Goal: Use online tool/utility: Utilize a website feature to perform a specific function

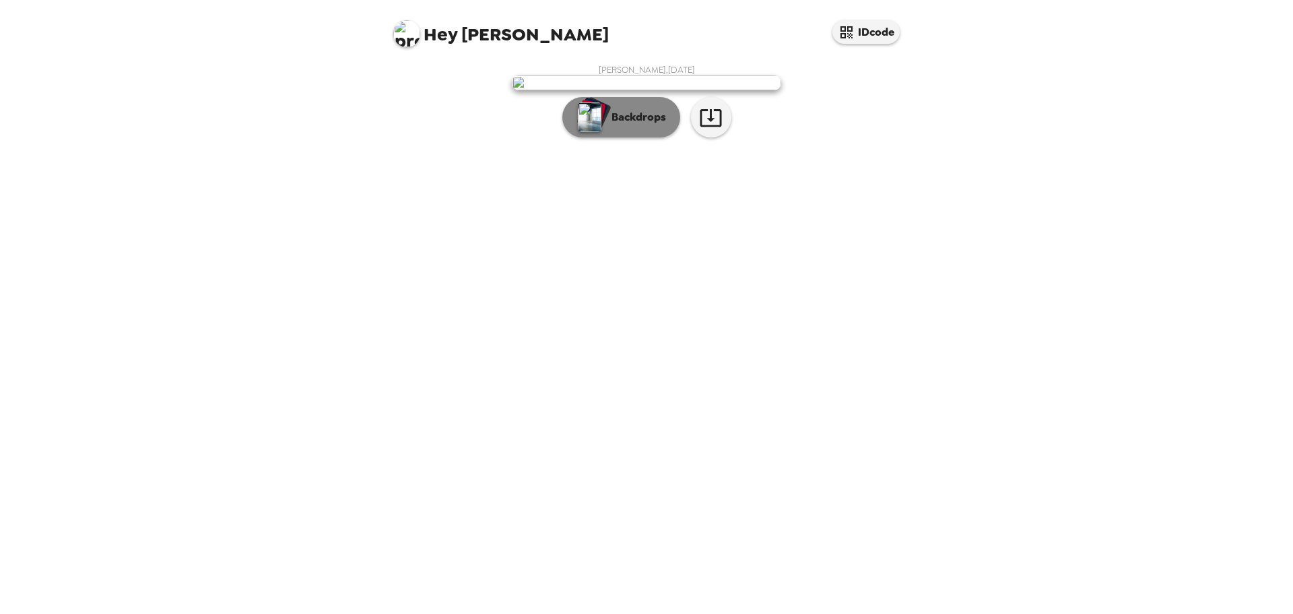
click at [627, 125] on p "Backdrops" at bounding box center [635, 117] width 61 height 16
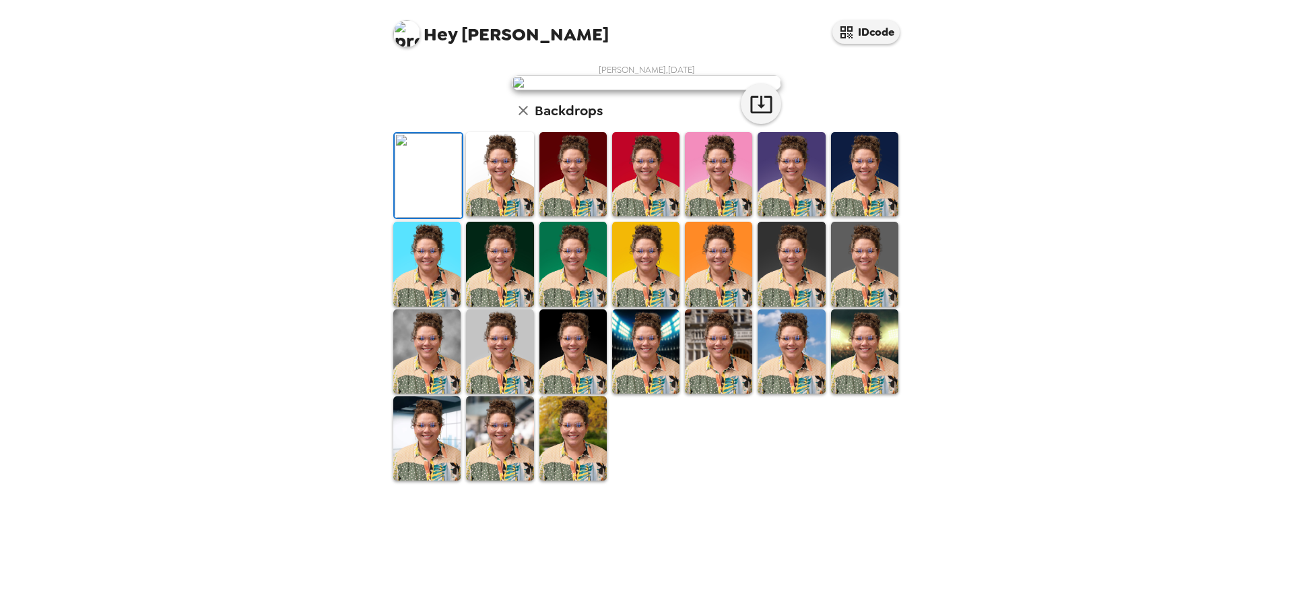
click at [503, 216] on img at bounding box center [499, 174] width 67 height 84
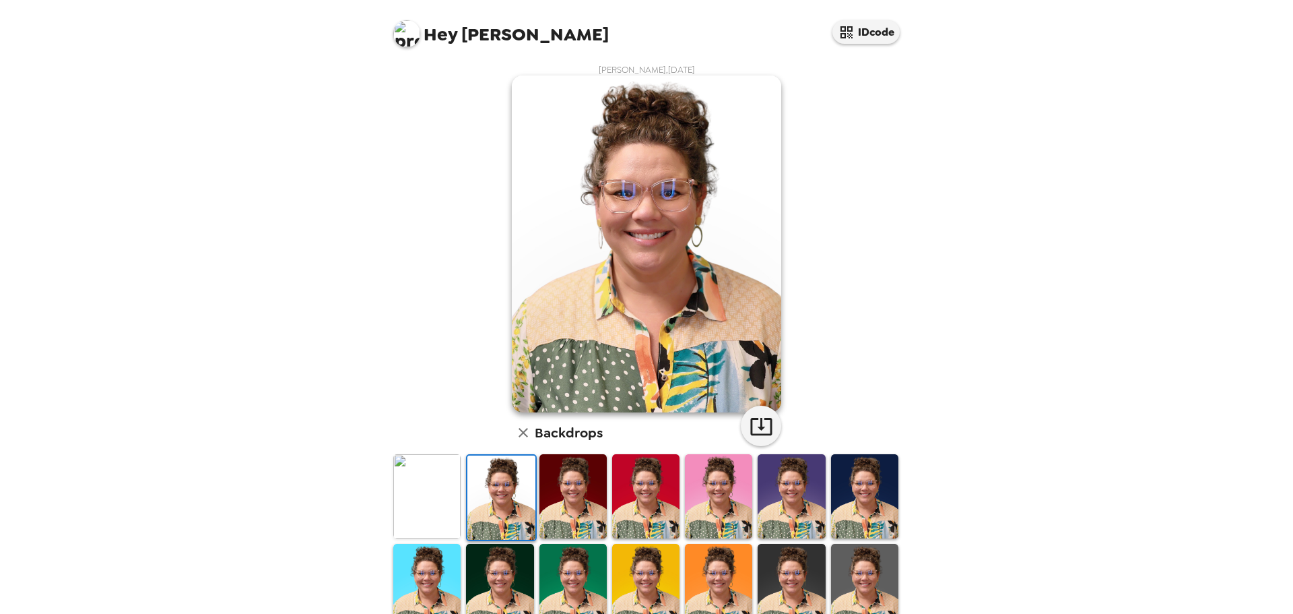
click at [551, 485] on img at bounding box center [573, 496] width 67 height 84
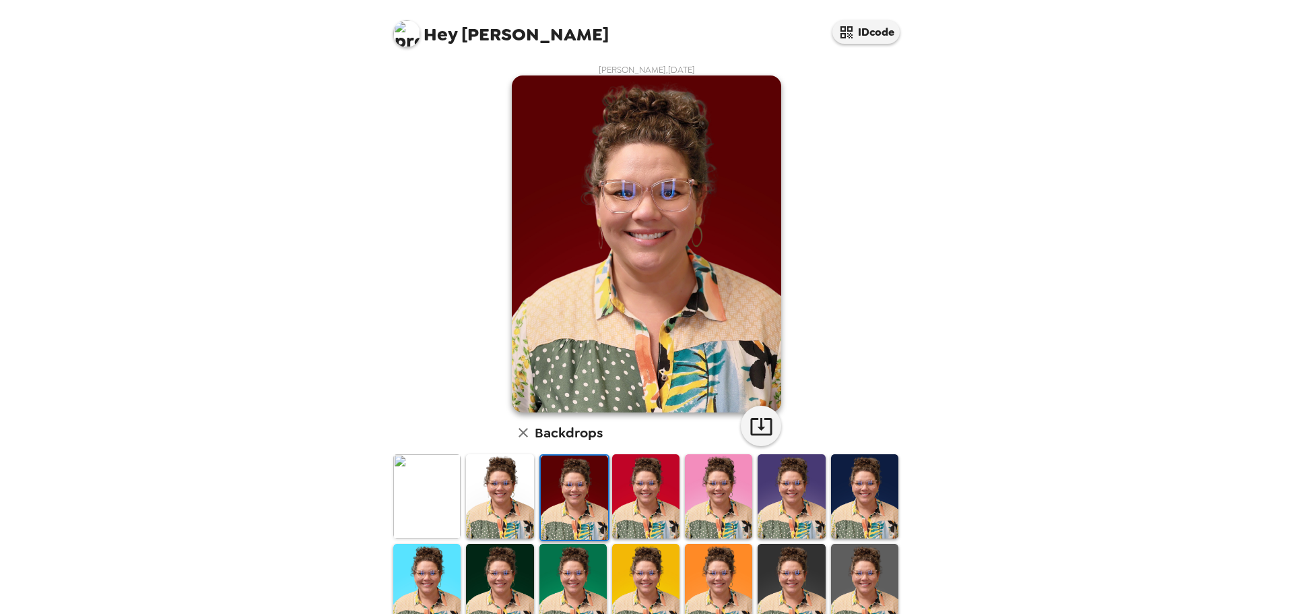
click at [655, 493] on img at bounding box center [645, 496] width 67 height 84
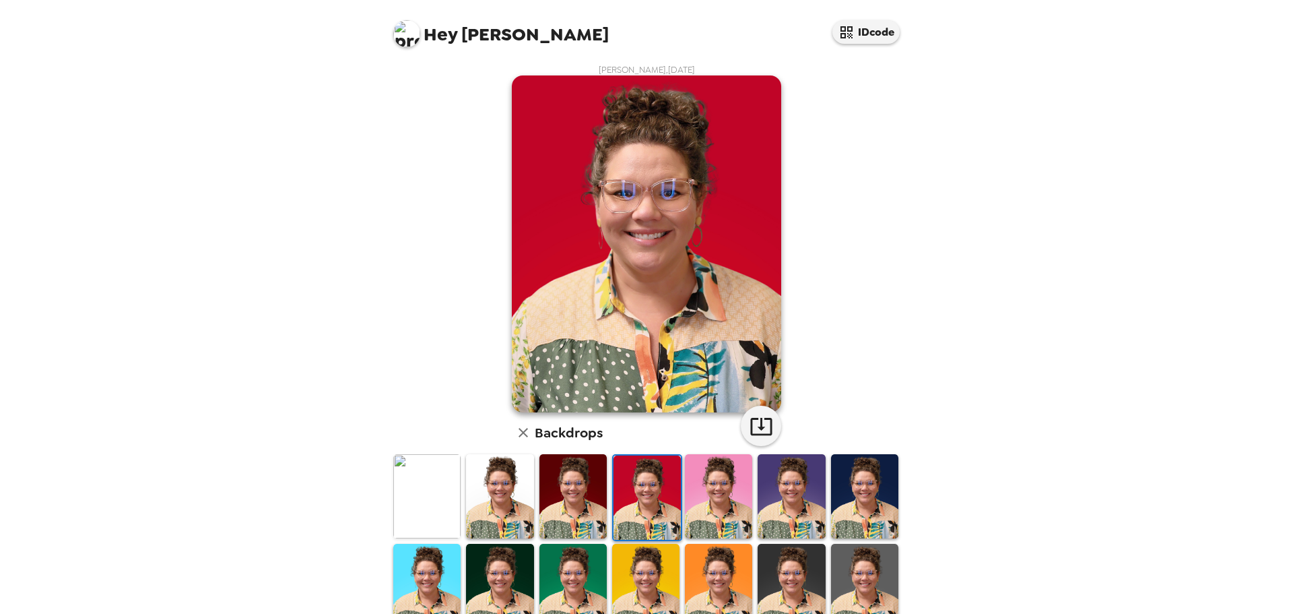
click at [725, 488] on img at bounding box center [718, 496] width 67 height 84
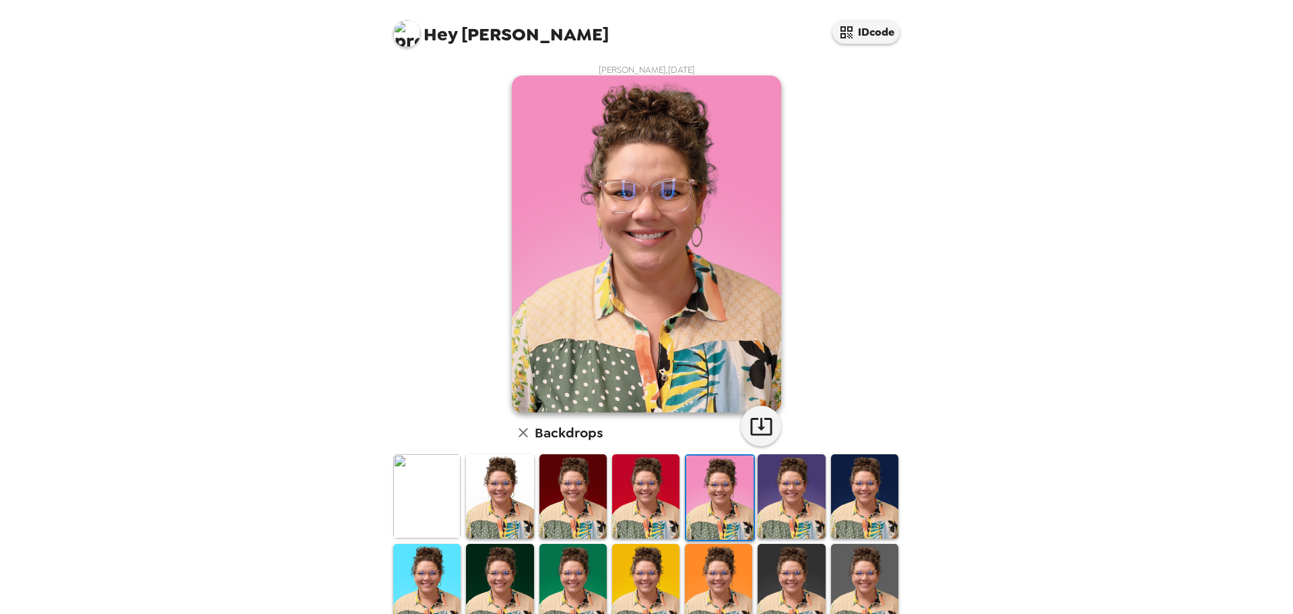
click at [791, 487] on img at bounding box center [791, 496] width 67 height 84
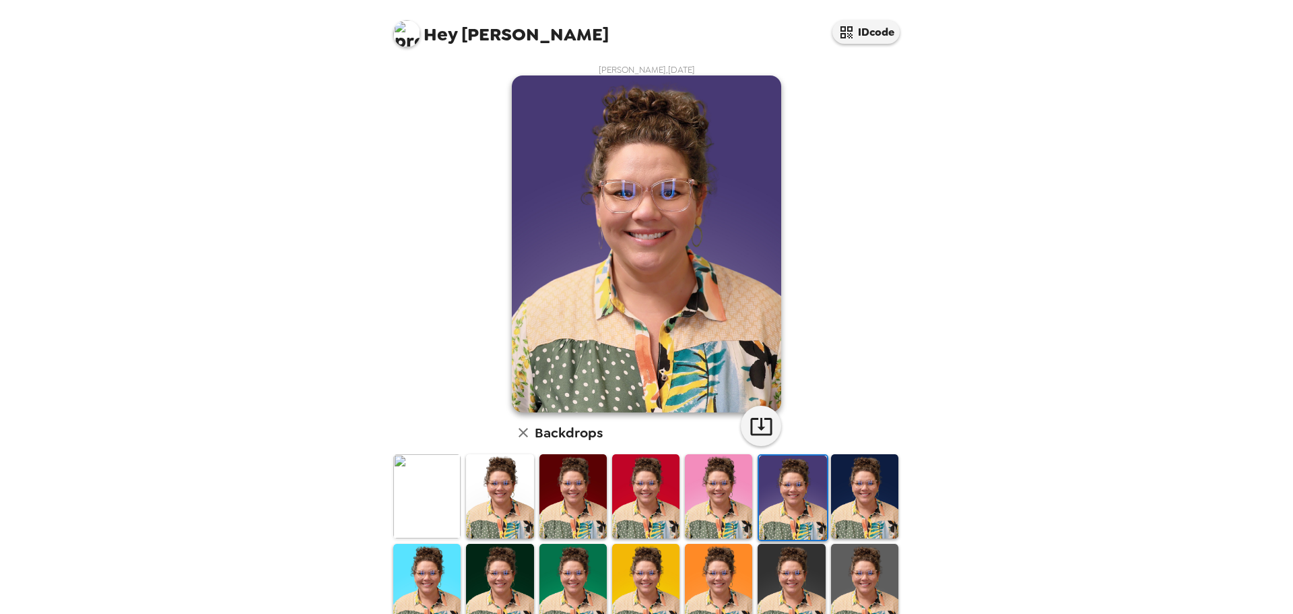
click at [853, 499] on img at bounding box center [864, 496] width 67 height 84
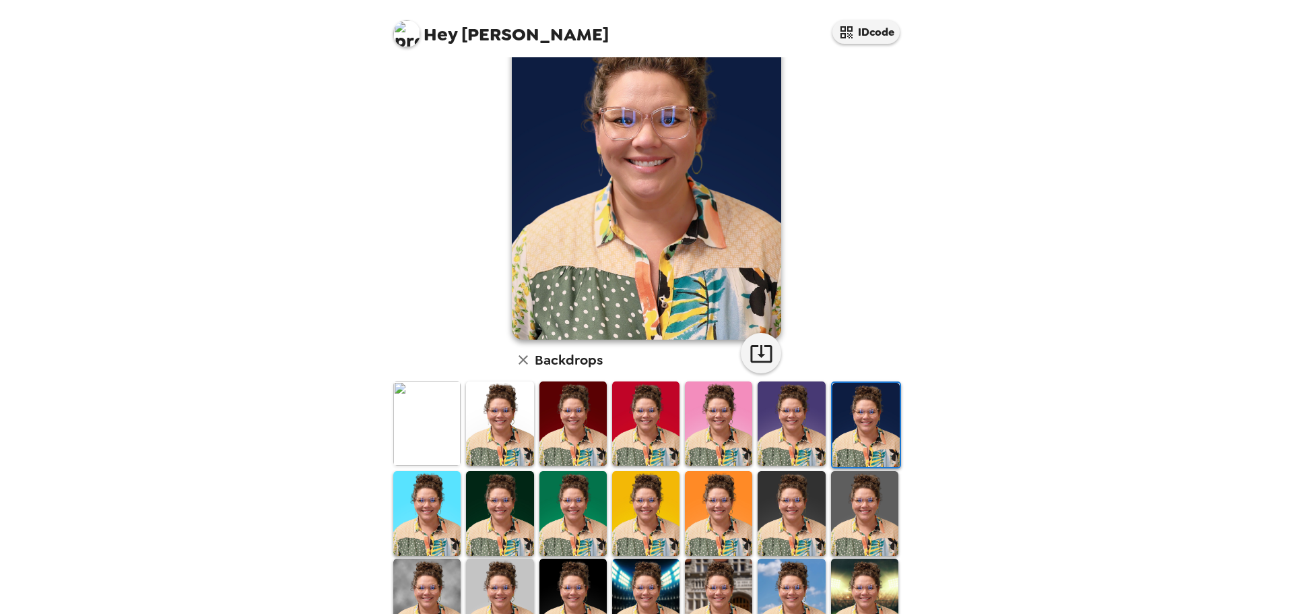
scroll to position [135, 0]
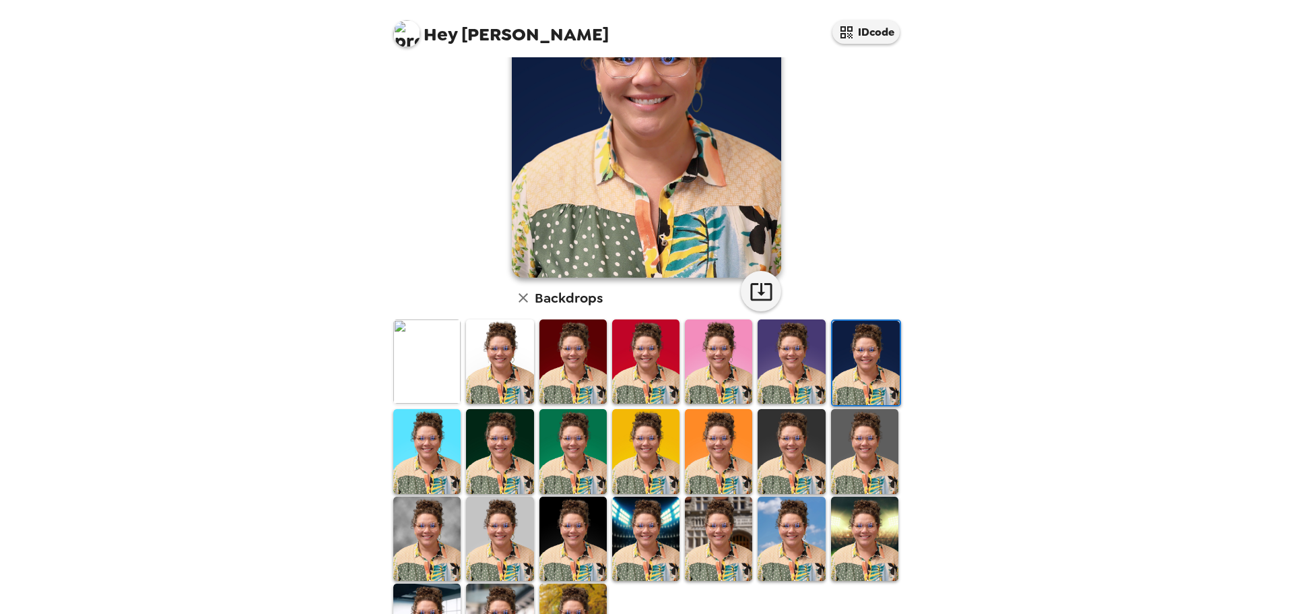
click at [428, 460] on img at bounding box center [426, 451] width 67 height 84
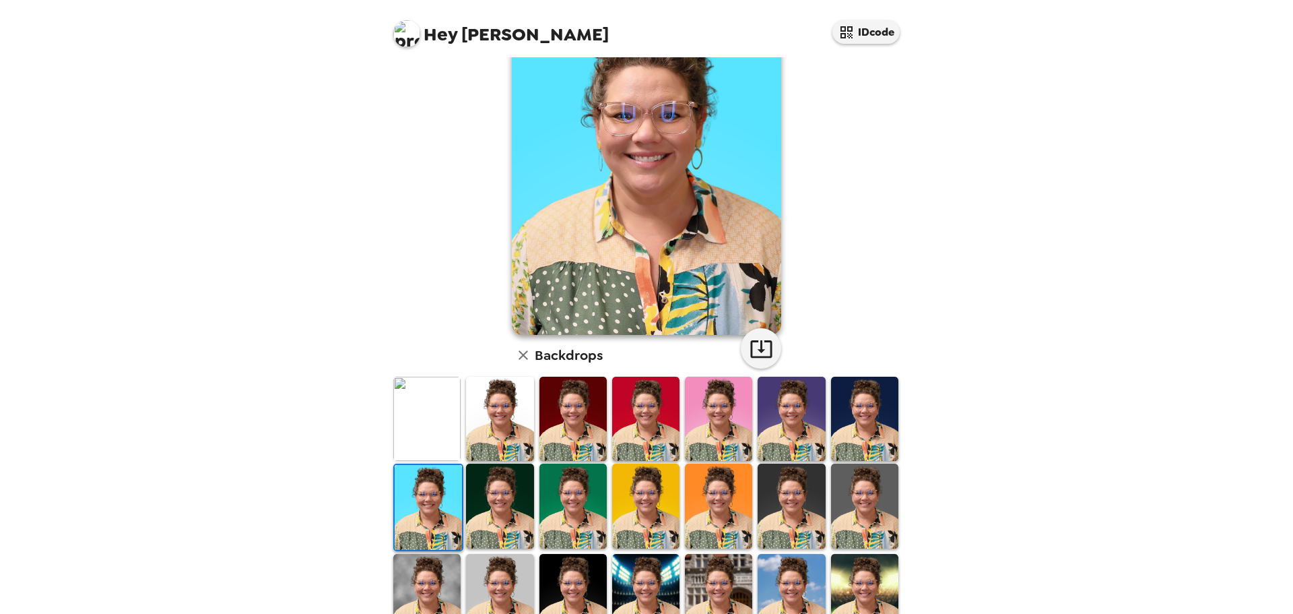
scroll to position [0, 0]
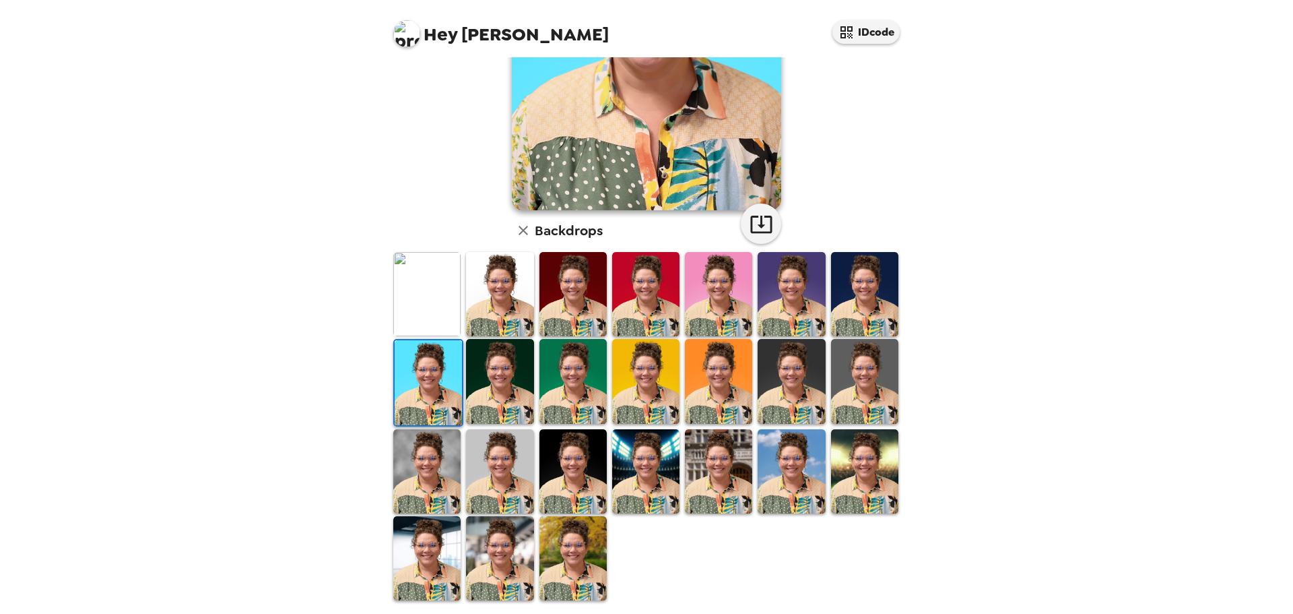
click at [730, 476] on img at bounding box center [718, 471] width 67 height 84
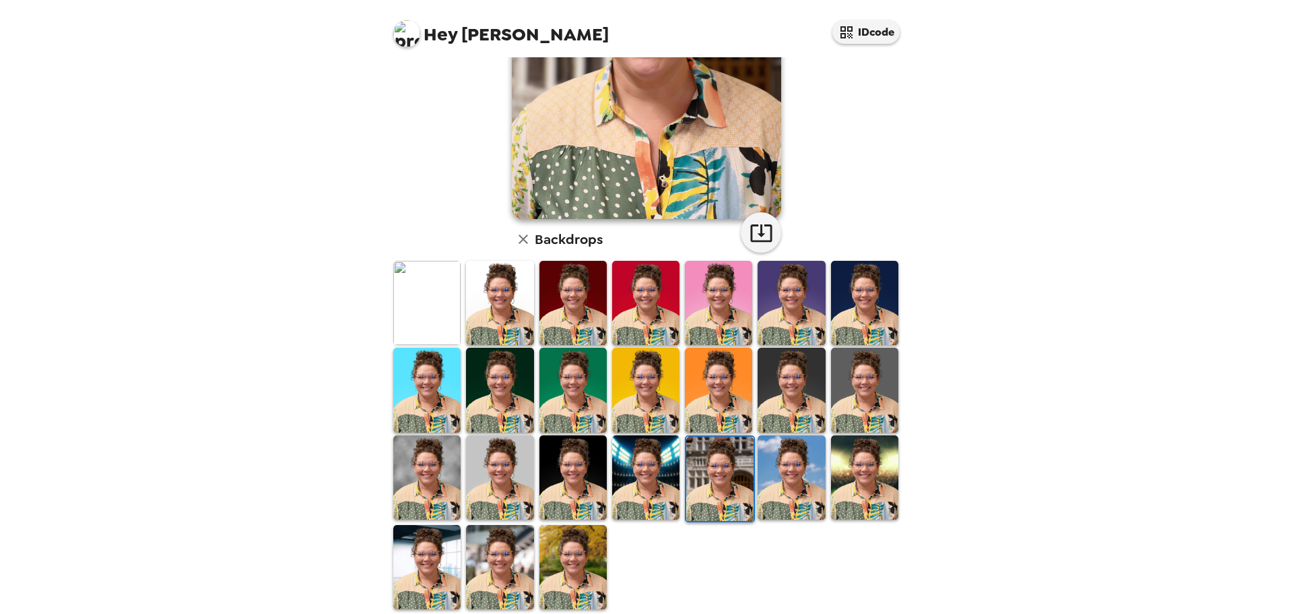
scroll to position [203, 0]
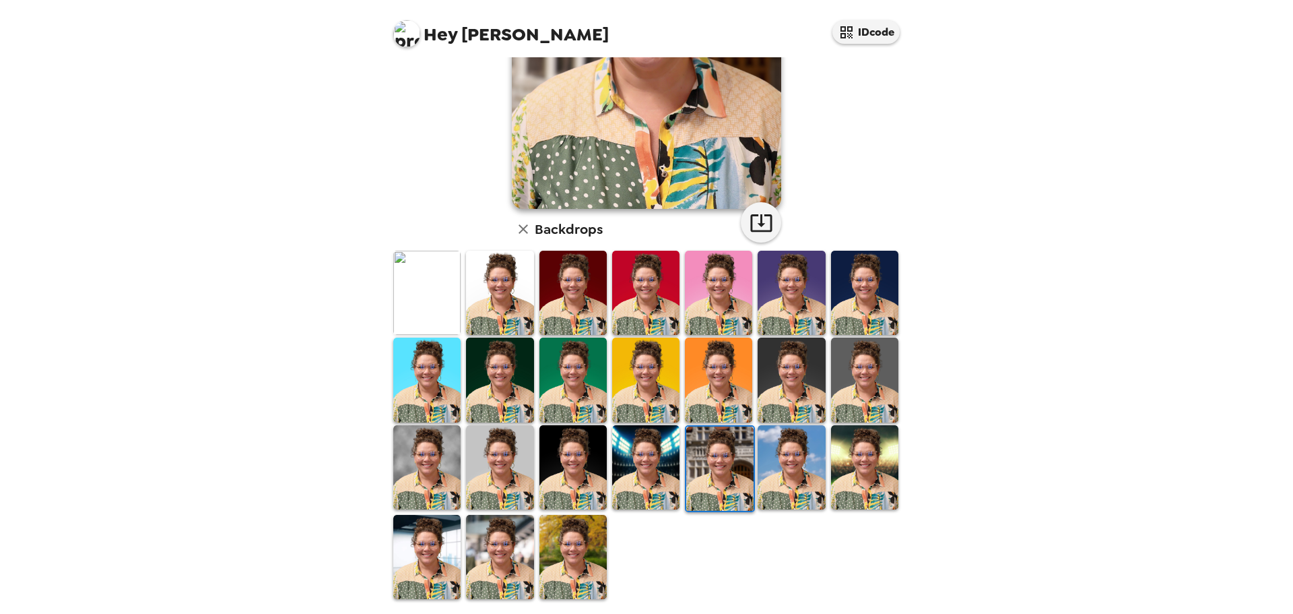
click at [775, 472] on img at bounding box center [791, 467] width 67 height 84
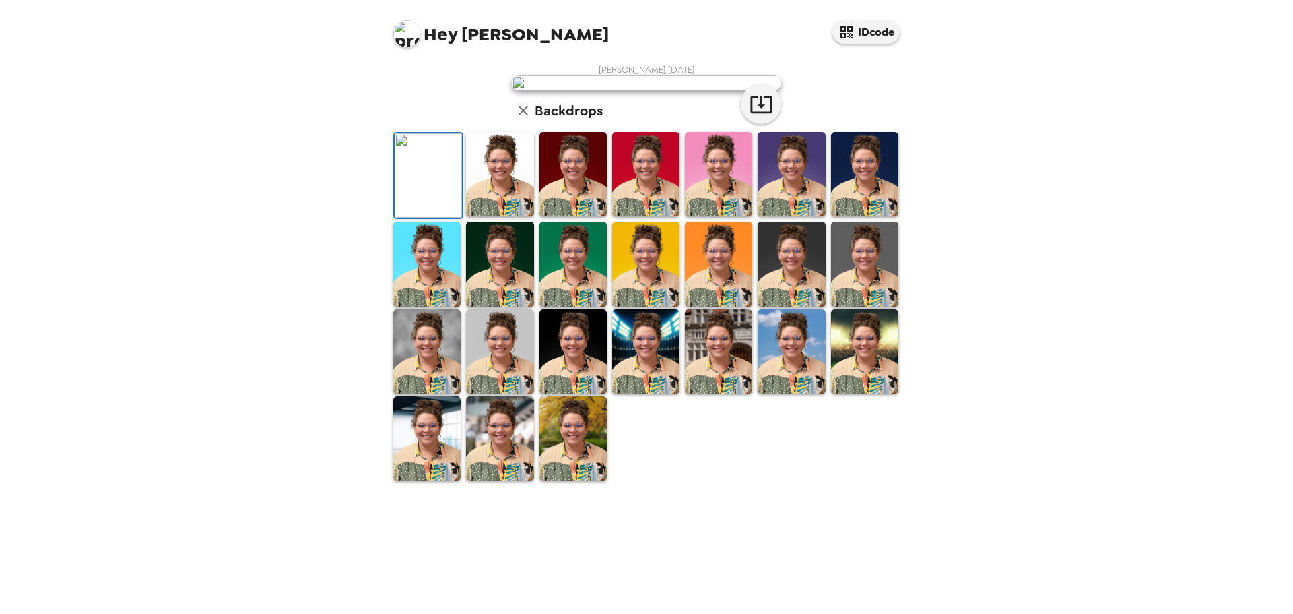
click at [730, 306] on img at bounding box center [718, 264] width 67 height 84
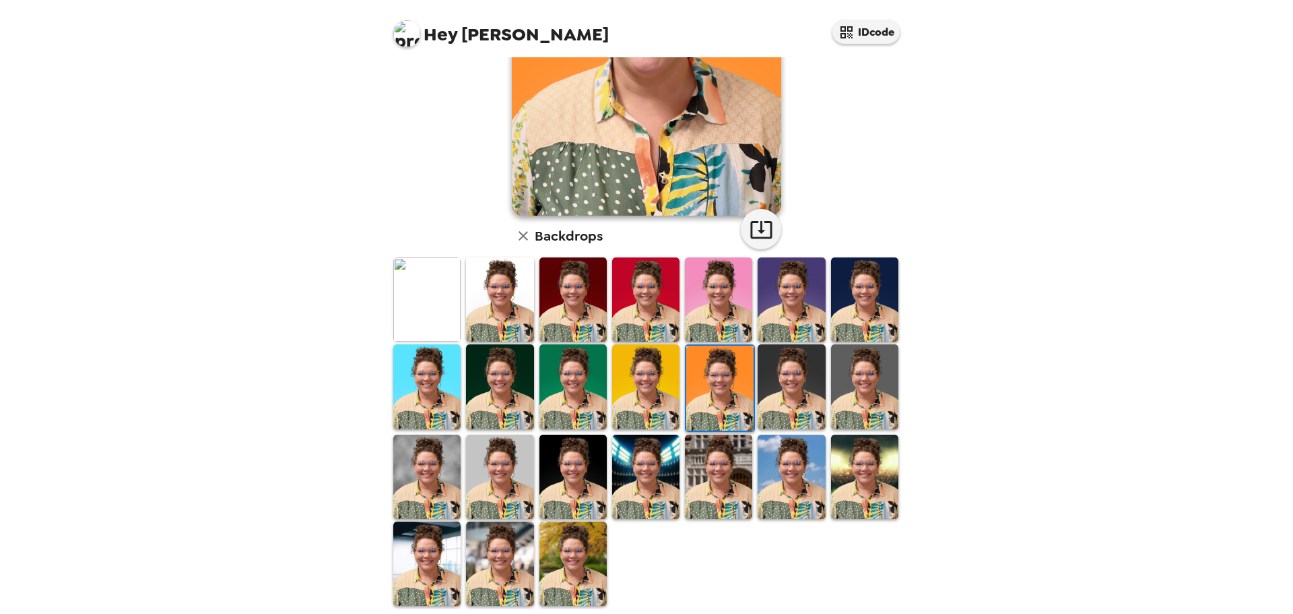
scroll to position [203, 0]
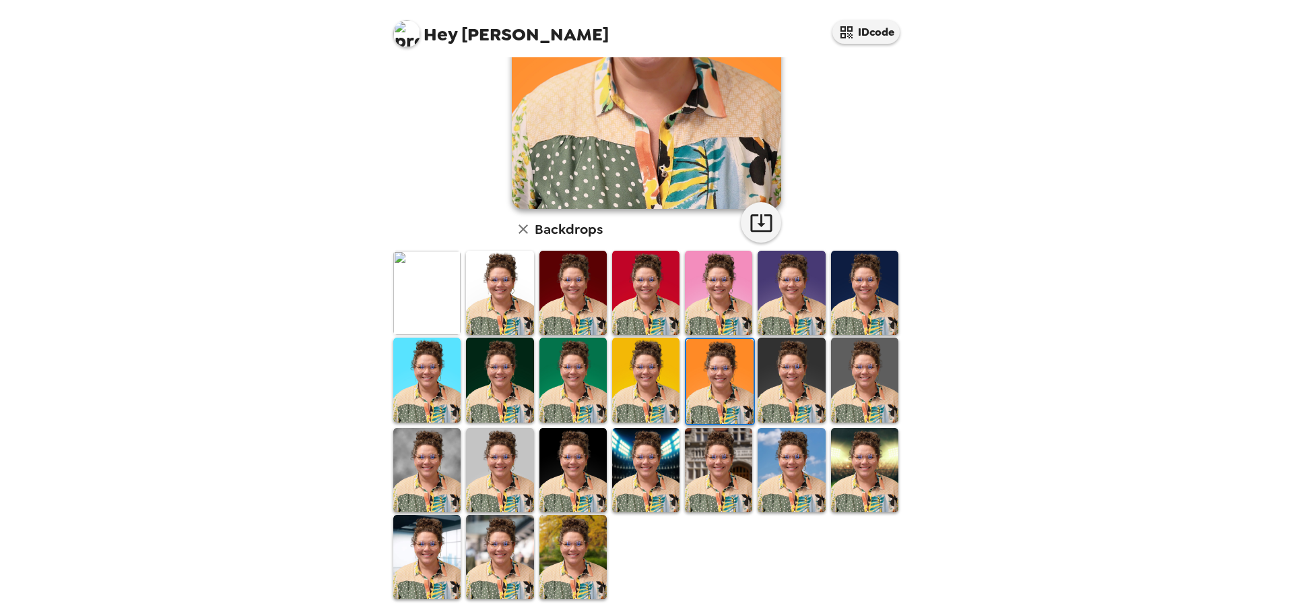
click at [212, 396] on div "Hey [PERSON_NAME] IDcode [PERSON_NAME] , [DATE] Backdrops" at bounding box center [646, 307] width 1293 height 614
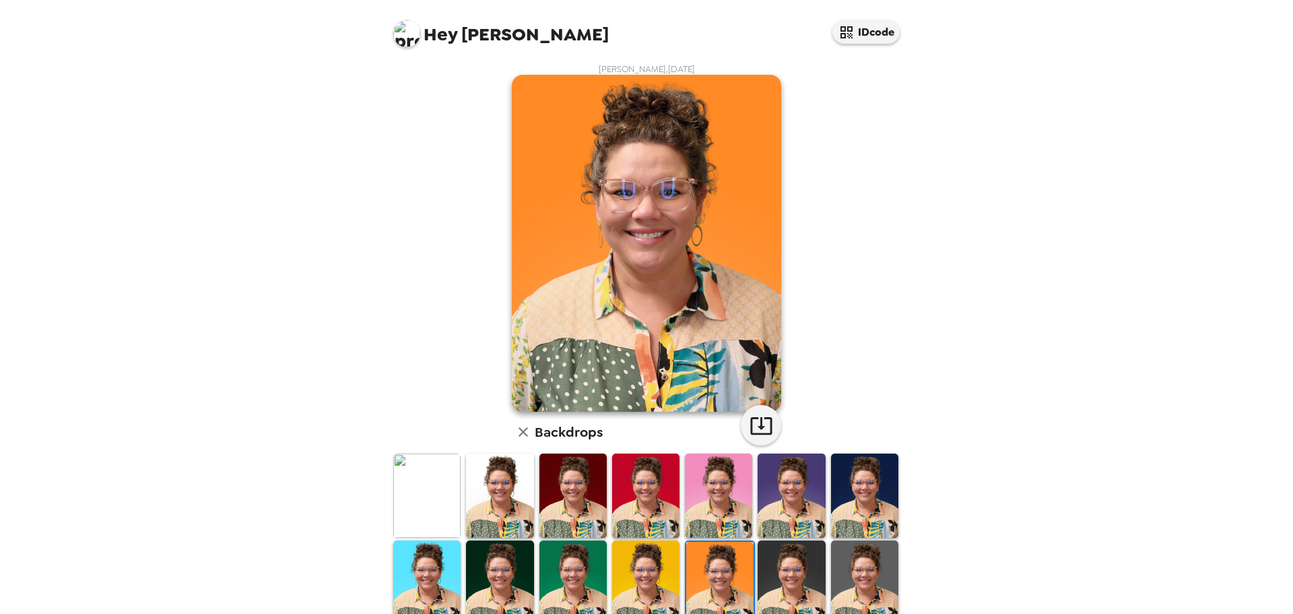
scroll to position [0, 0]
click at [431, 515] on img at bounding box center [426, 496] width 67 height 84
